Goal: Task Accomplishment & Management: Manage account settings

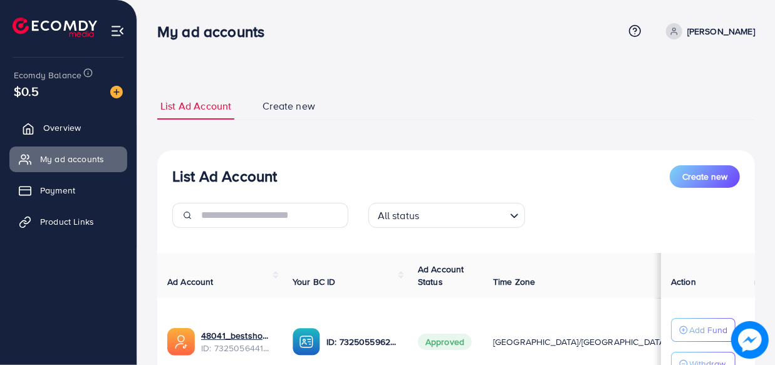
click at [77, 122] on span "Overview" at bounding box center [62, 128] width 38 height 13
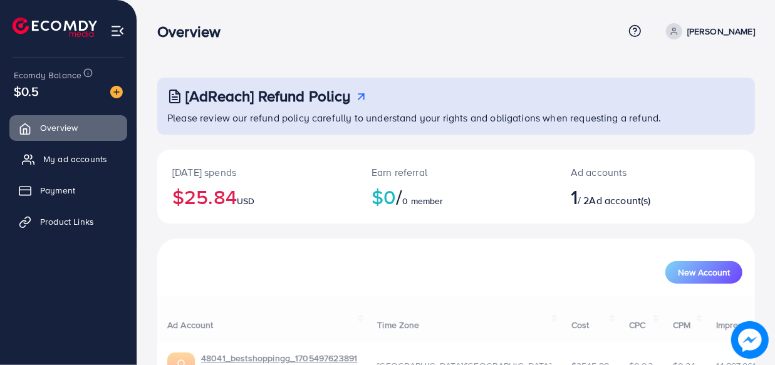
click at [63, 156] on span "My ad accounts" at bounding box center [75, 159] width 64 height 13
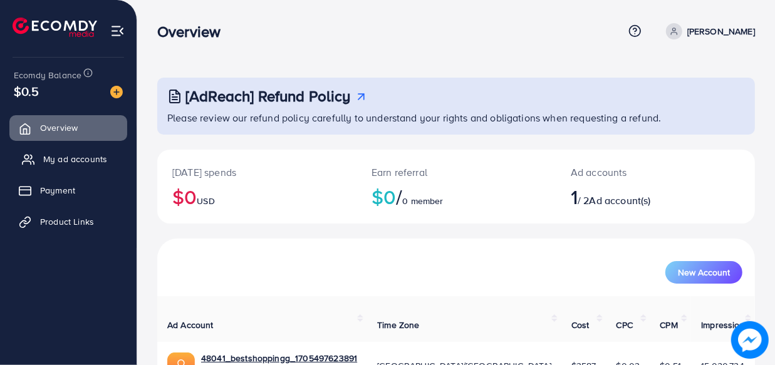
click at [63, 161] on span "My ad accounts" at bounding box center [75, 159] width 64 height 13
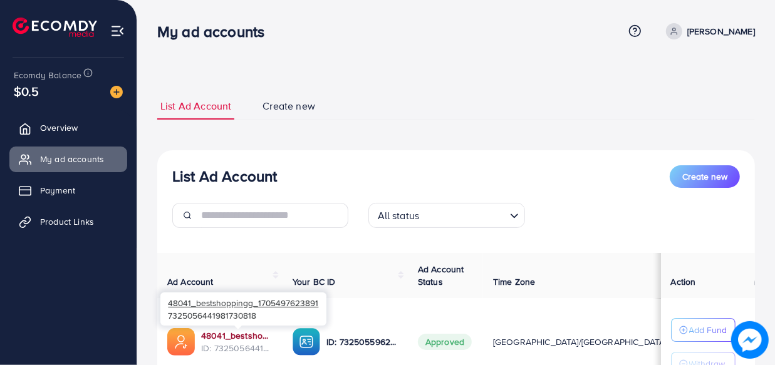
click at [233, 339] on link "48041_bestshoppingg_1705497623891" at bounding box center [236, 336] width 71 height 13
